Goal: Task Accomplishment & Management: Manage account settings

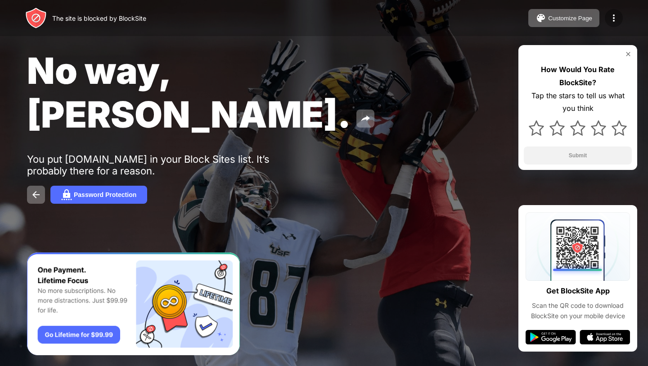
click at [614, 14] on img at bounding box center [614, 18] width 11 height 11
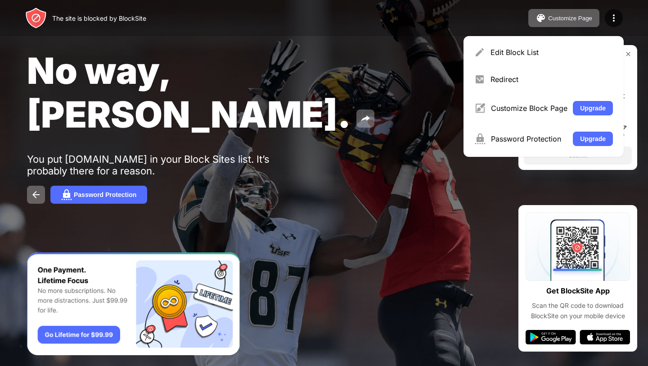
click at [558, 52] on div "Edit Block List" at bounding box center [552, 52] width 122 height 9
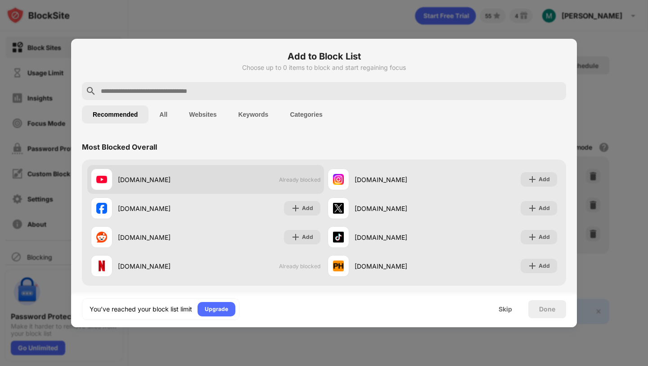
click at [215, 173] on div "[DOMAIN_NAME] Already blocked" at bounding box center [205, 179] width 237 height 29
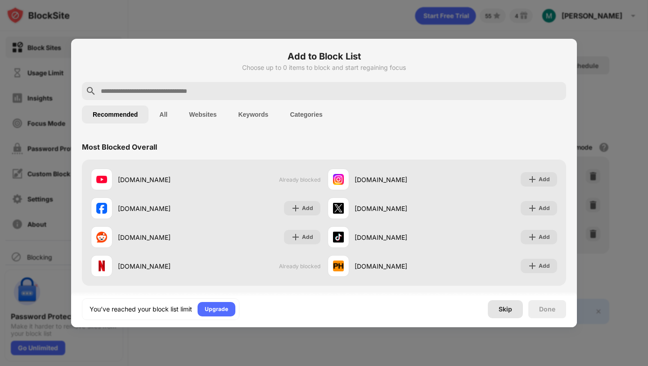
click at [515, 313] on div "Skip" at bounding box center [505, 309] width 35 height 18
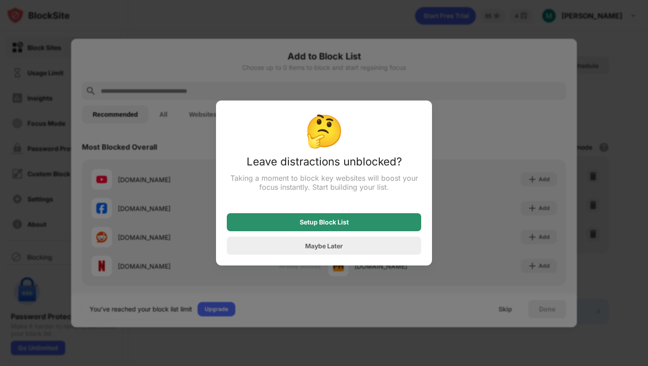
click at [390, 243] on div "Maybe Later" at bounding box center [324, 245] width 195 height 18
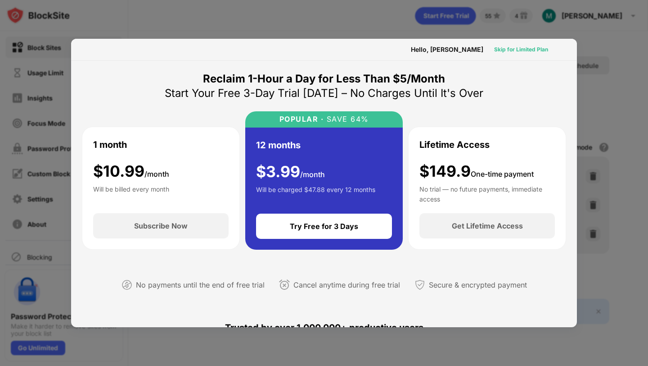
click at [509, 49] on div "Skip for Limited Plan" at bounding box center [521, 49] width 54 height 9
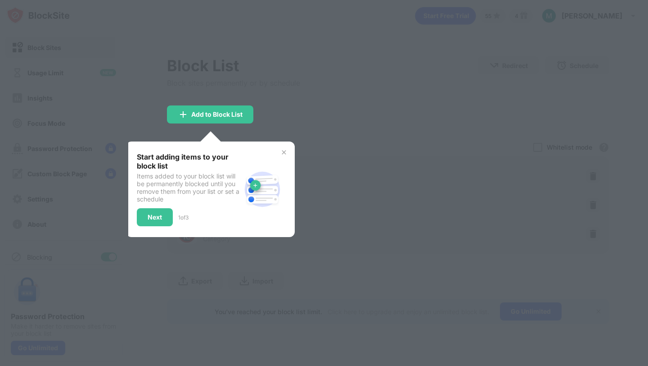
click at [286, 151] on img at bounding box center [284, 152] width 7 height 7
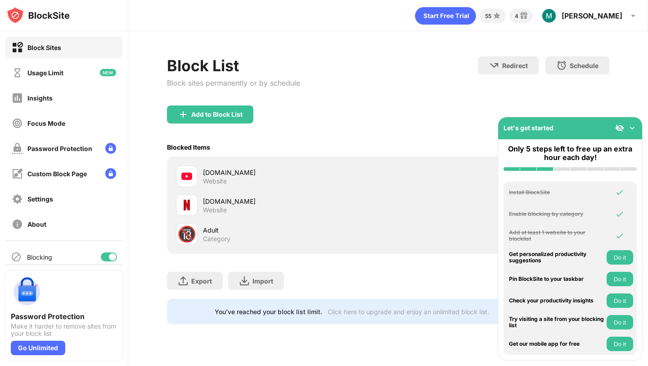
click at [386, 209] on div "[DOMAIN_NAME] Website" at bounding box center [295, 205] width 185 height 18
click at [621, 128] on img at bounding box center [620, 127] width 9 height 9
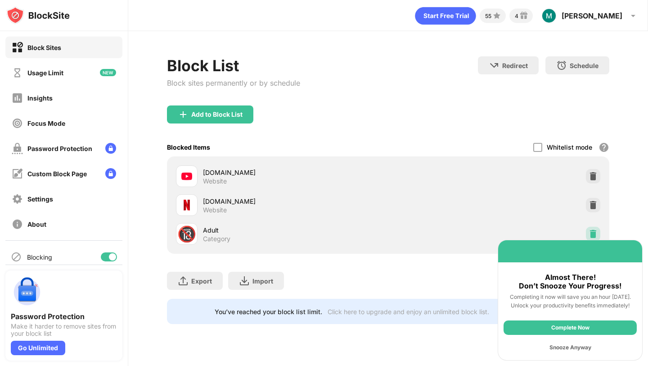
click at [590, 232] on img at bounding box center [593, 233] width 9 height 9
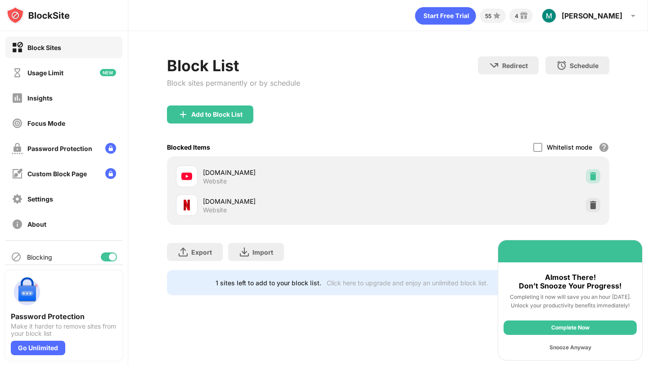
click at [594, 173] on img at bounding box center [593, 176] width 9 height 9
